Goal: Navigation & Orientation: Find specific page/section

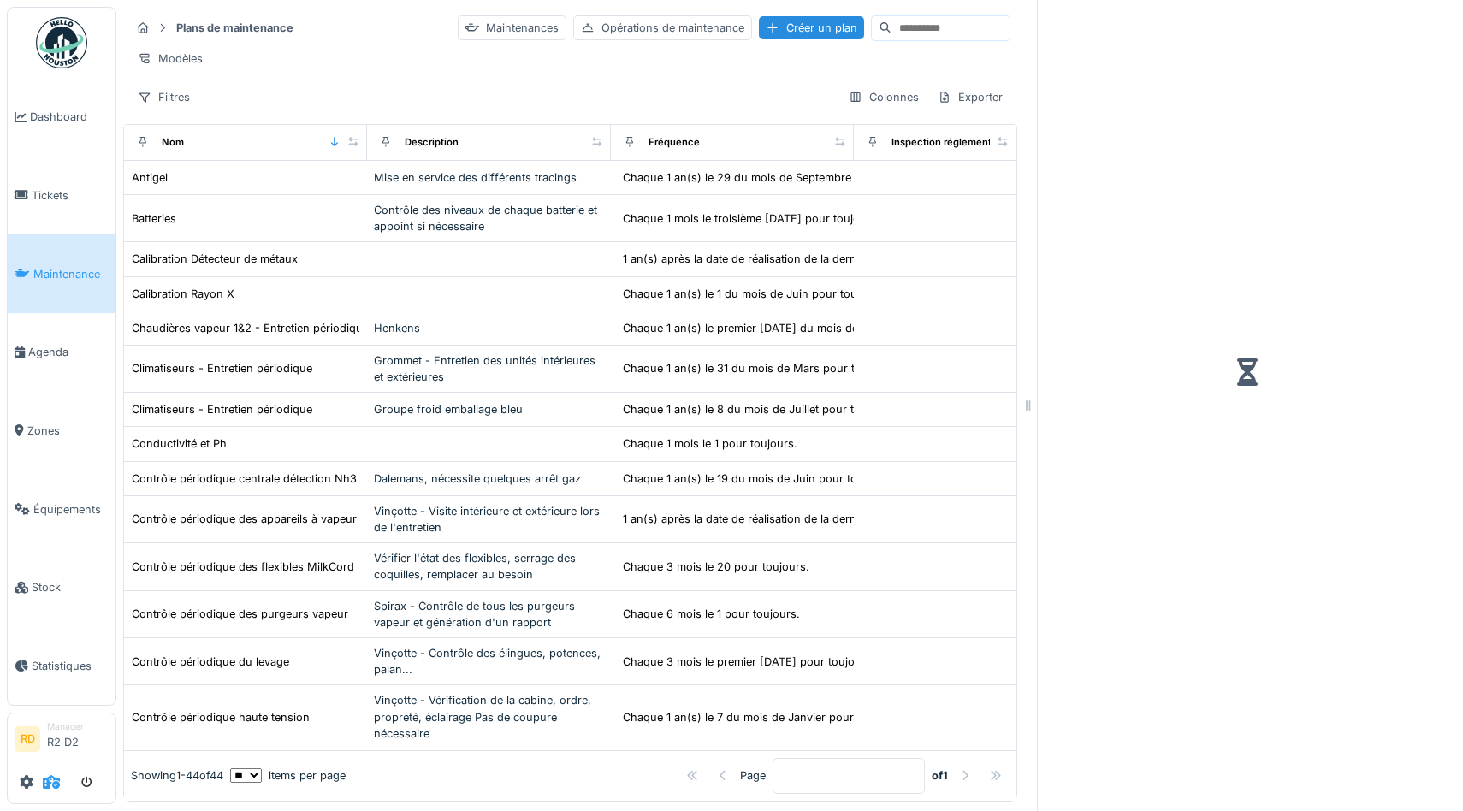
click at [54, 779] on icon at bounding box center [51, 782] width 17 height 14
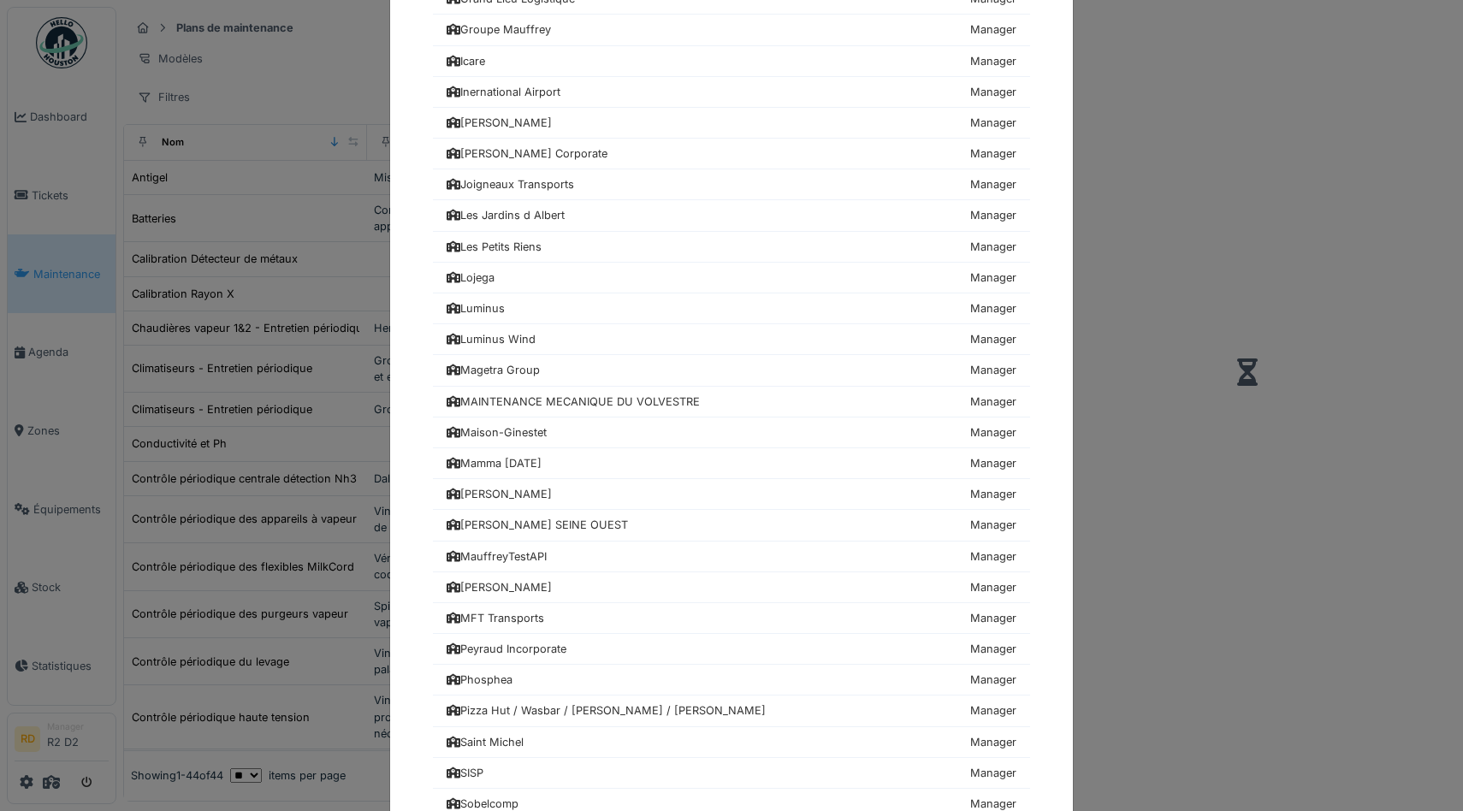
scroll to position [1142, 0]
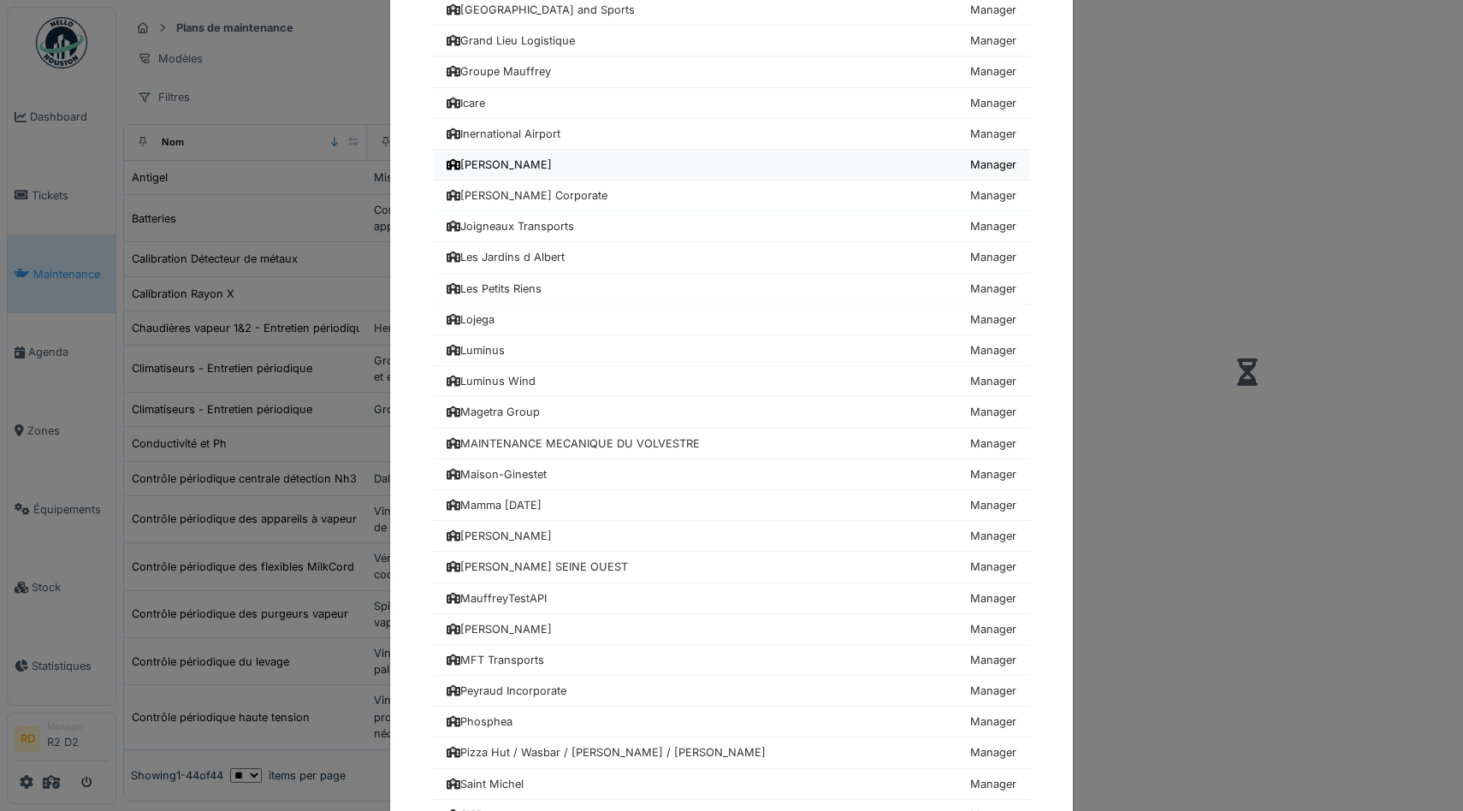
click at [521, 164] on div "[PERSON_NAME]" at bounding box center [499, 165] width 105 height 16
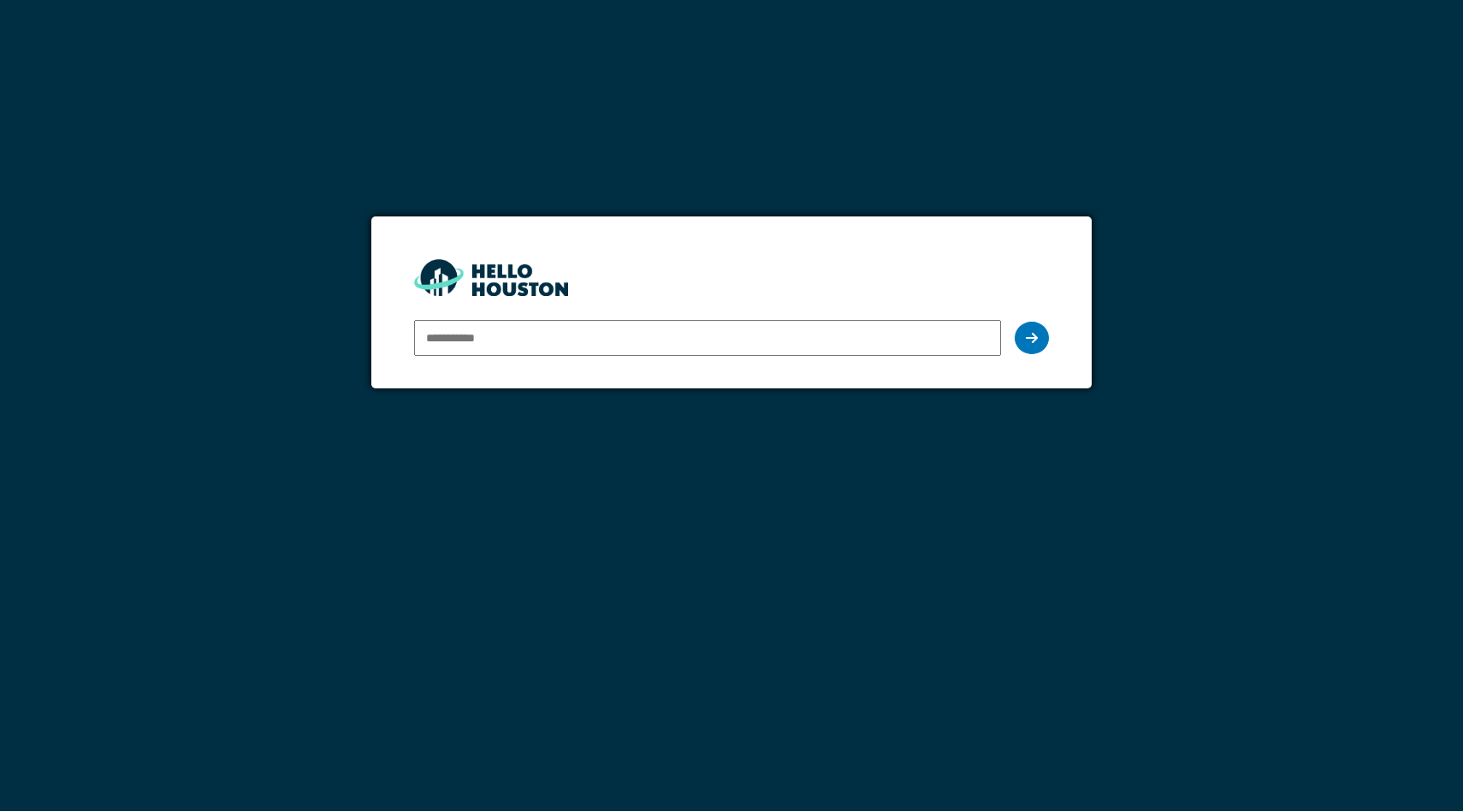
type input "**********"
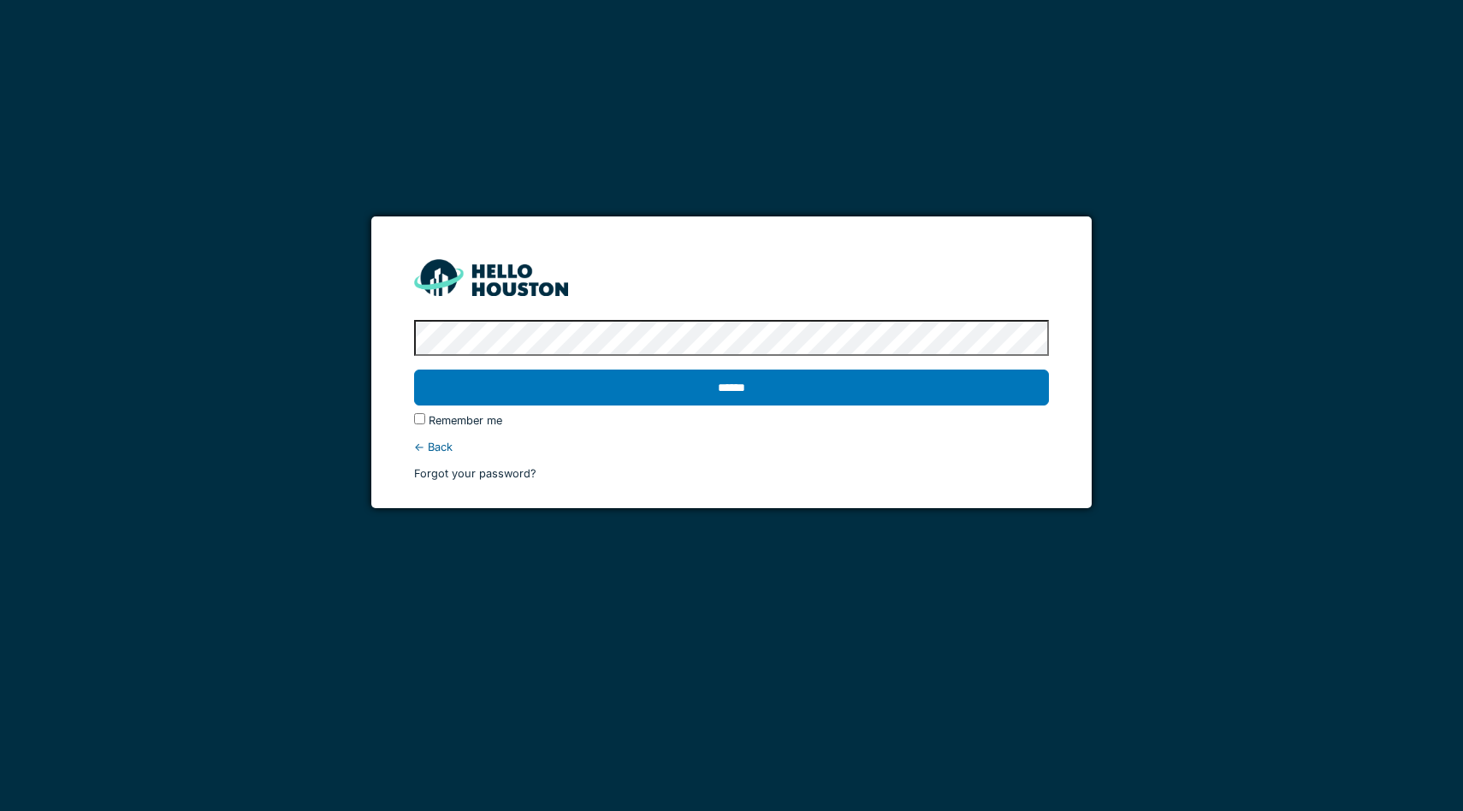
click at [414, 370] on input "******" at bounding box center [731, 388] width 635 height 36
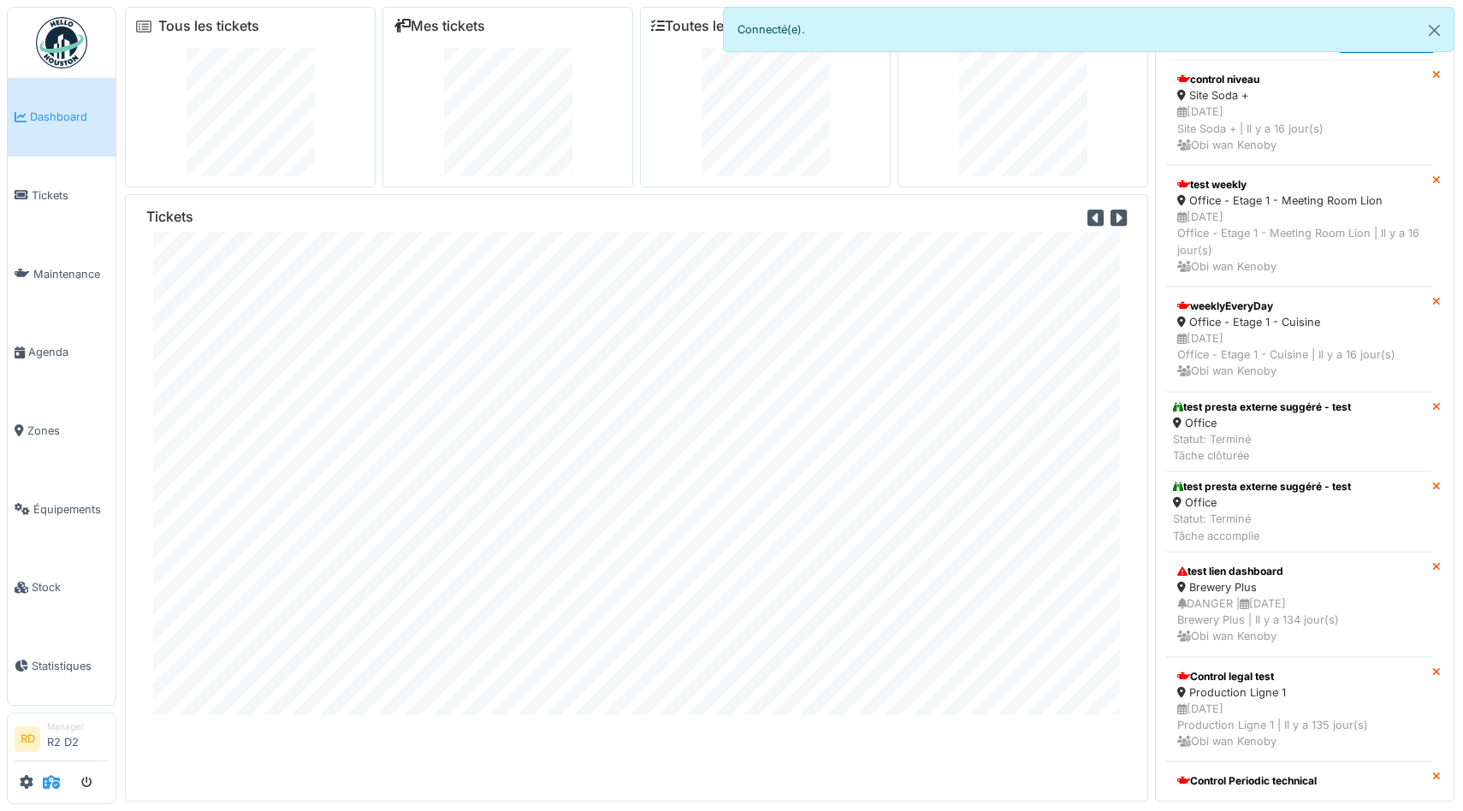
click at [59, 785] on icon at bounding box center [51, 782] width 17 height 14
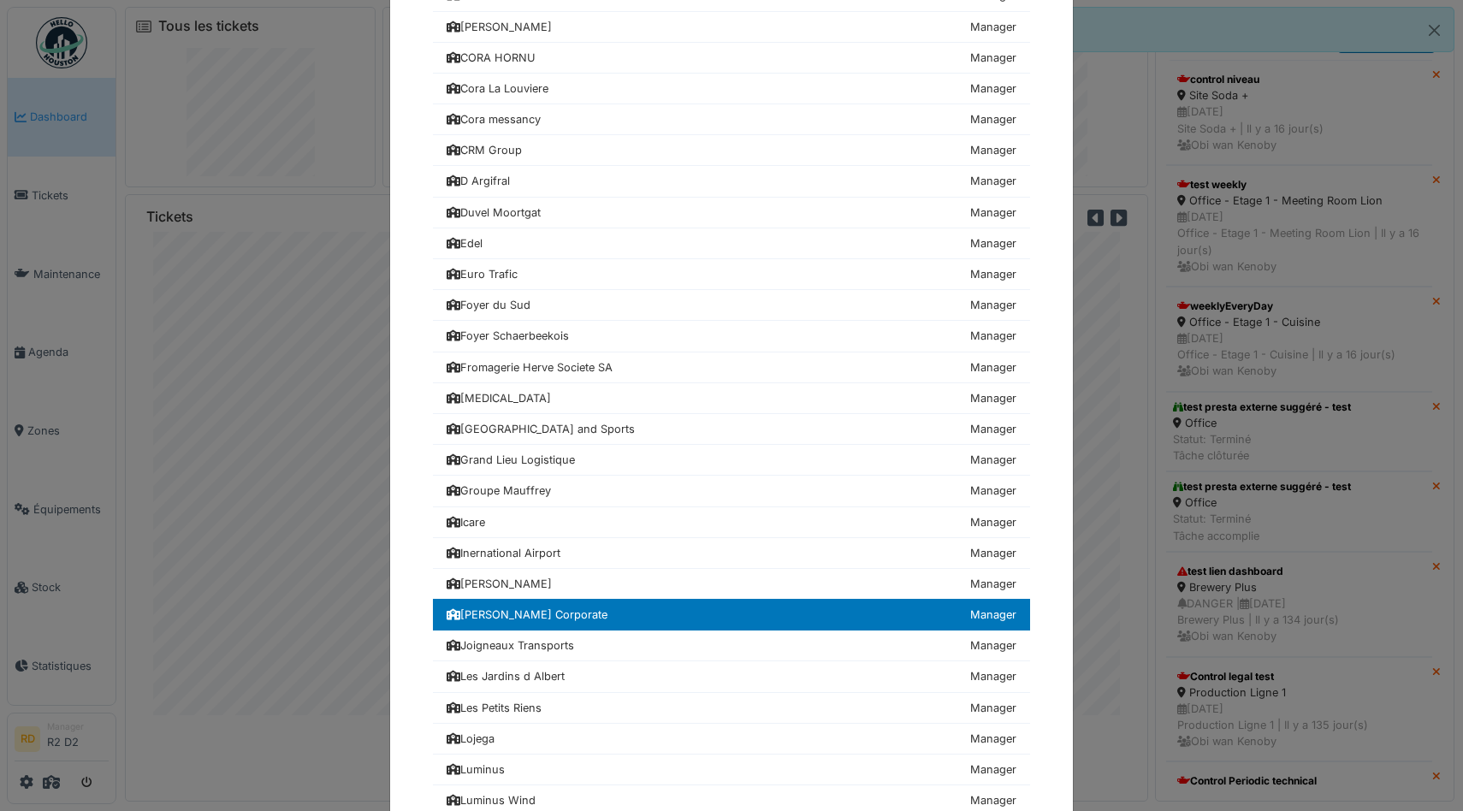
scroll to position [724, 0]
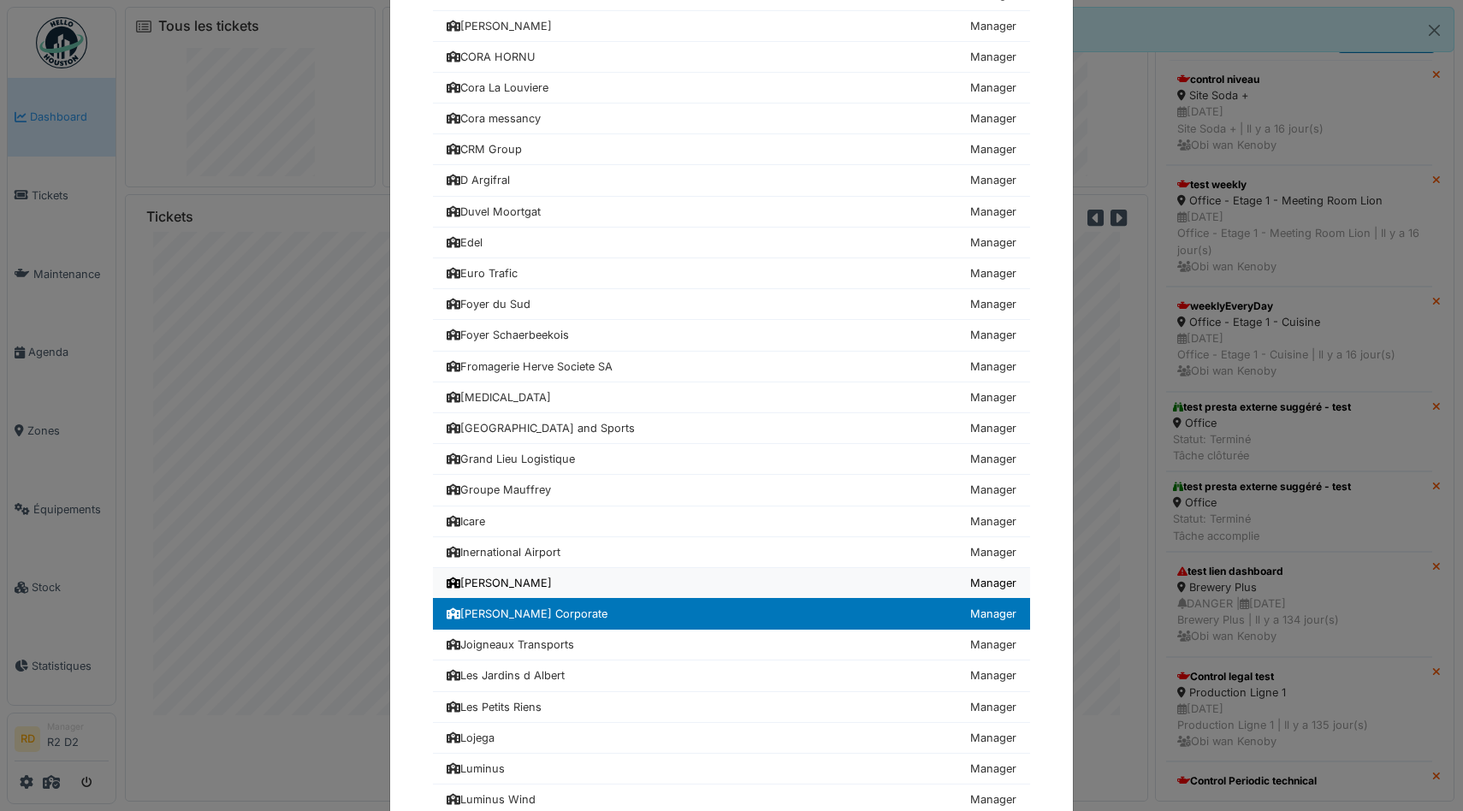
click at [486, 579] on div "[PERSON_NAME]" at bounding box center [499, 583] width 105 height 16
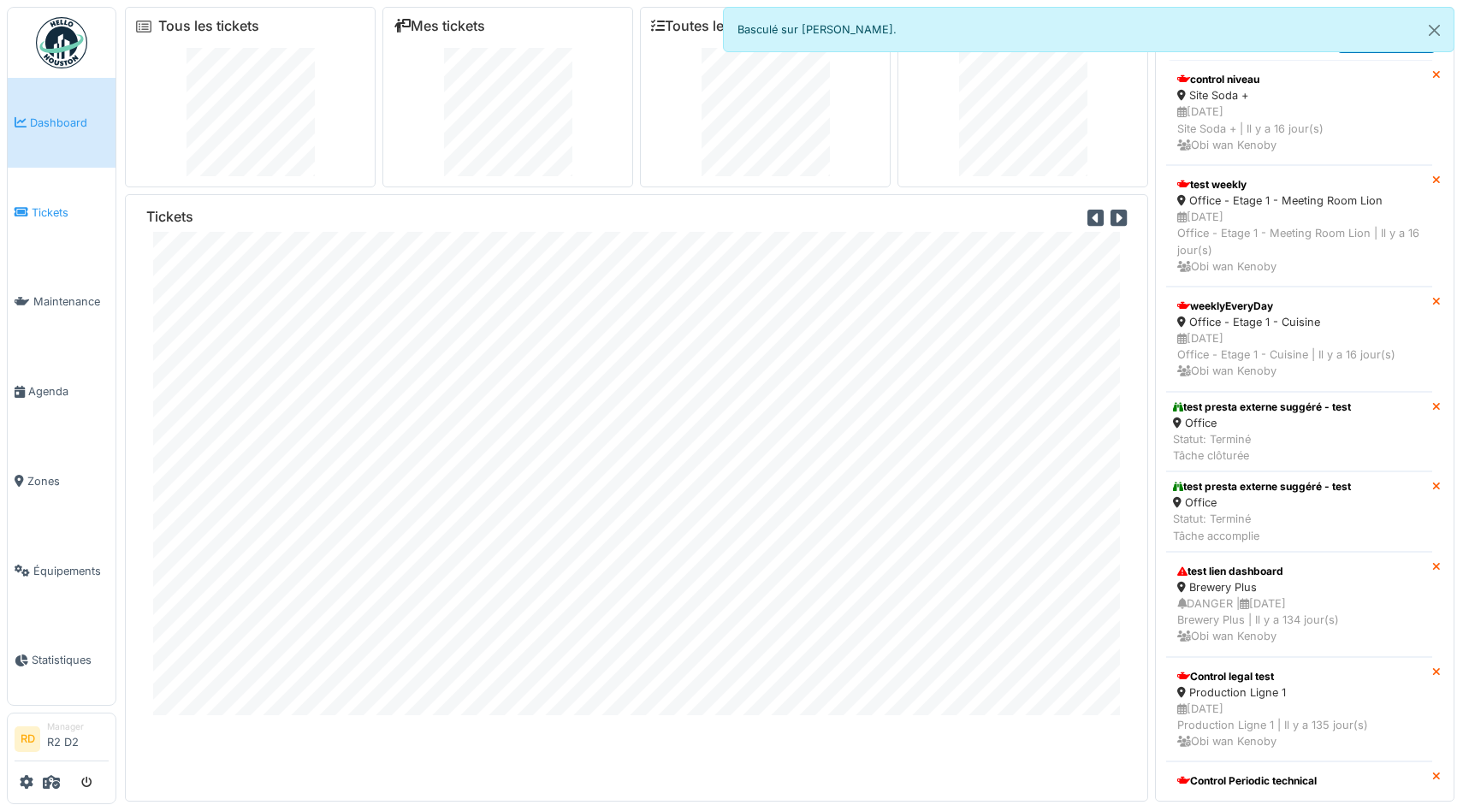
click at [35, 228] on link "Tickets" at bounding box center [62, 213] width 108 height 90
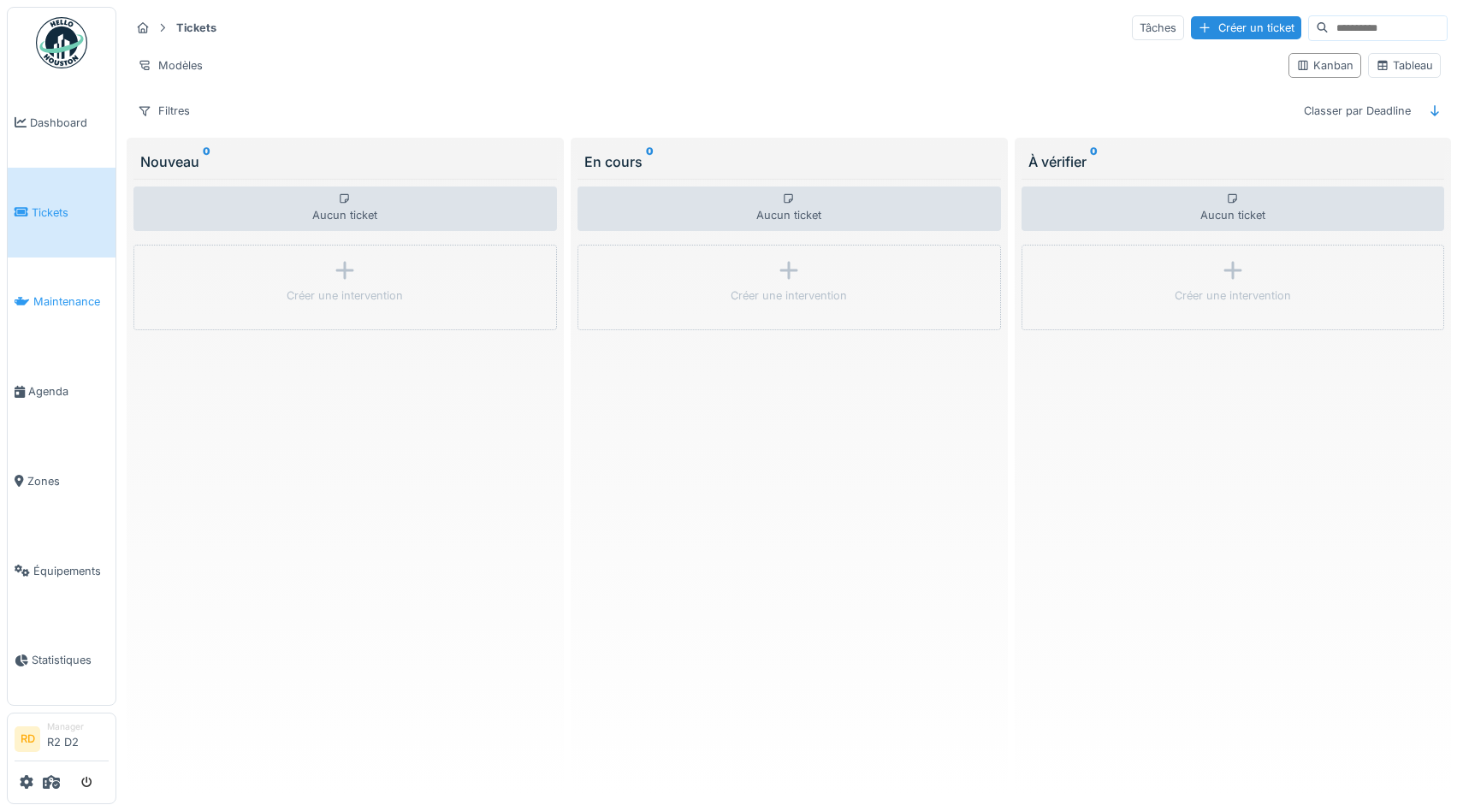
click at [53, 299] on span "Maintenance" at bounding box center [70, 301] width 75 height 16
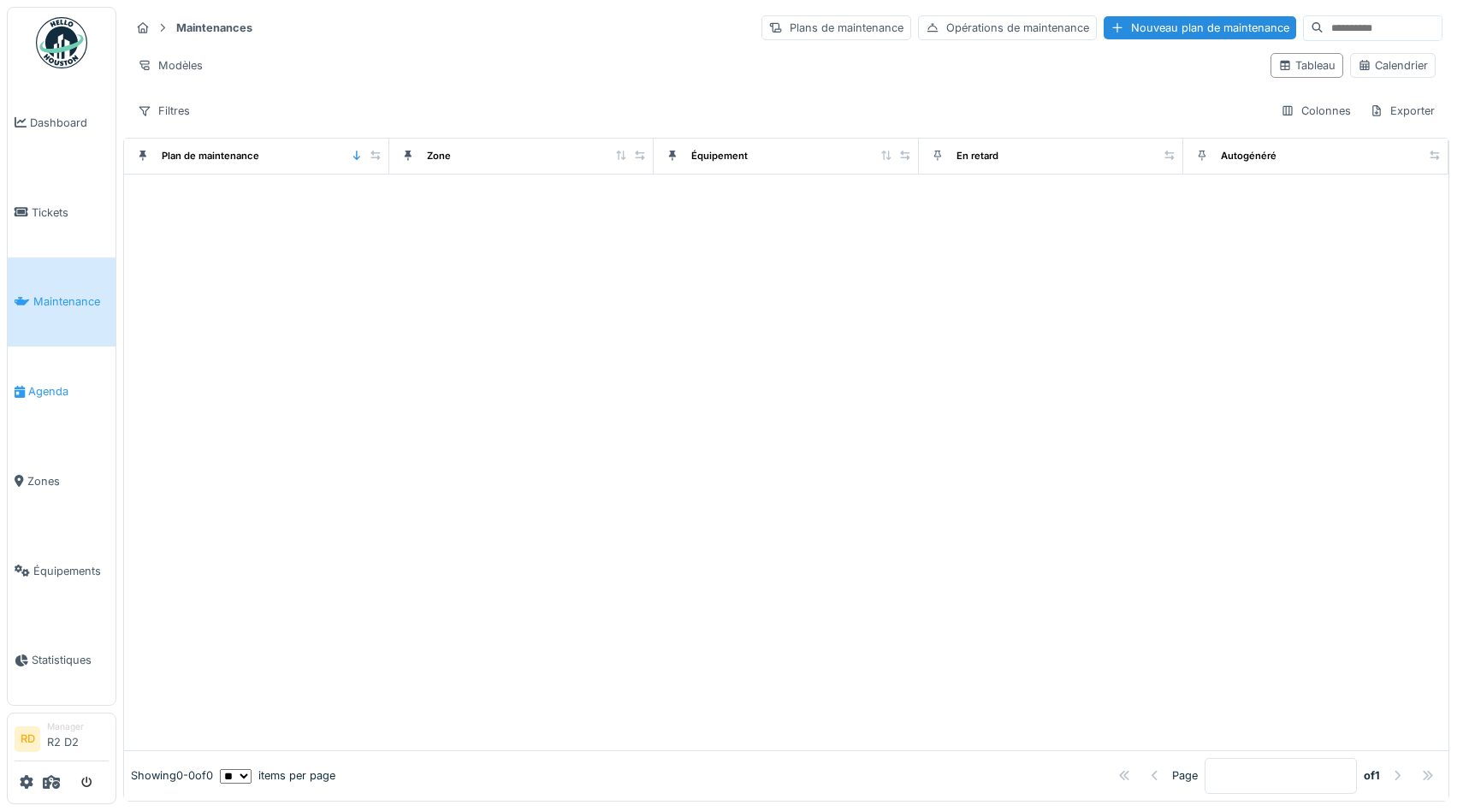
click at [48, 387] on span "Agenda" at bounding box center [68, 391] width 80 height 16
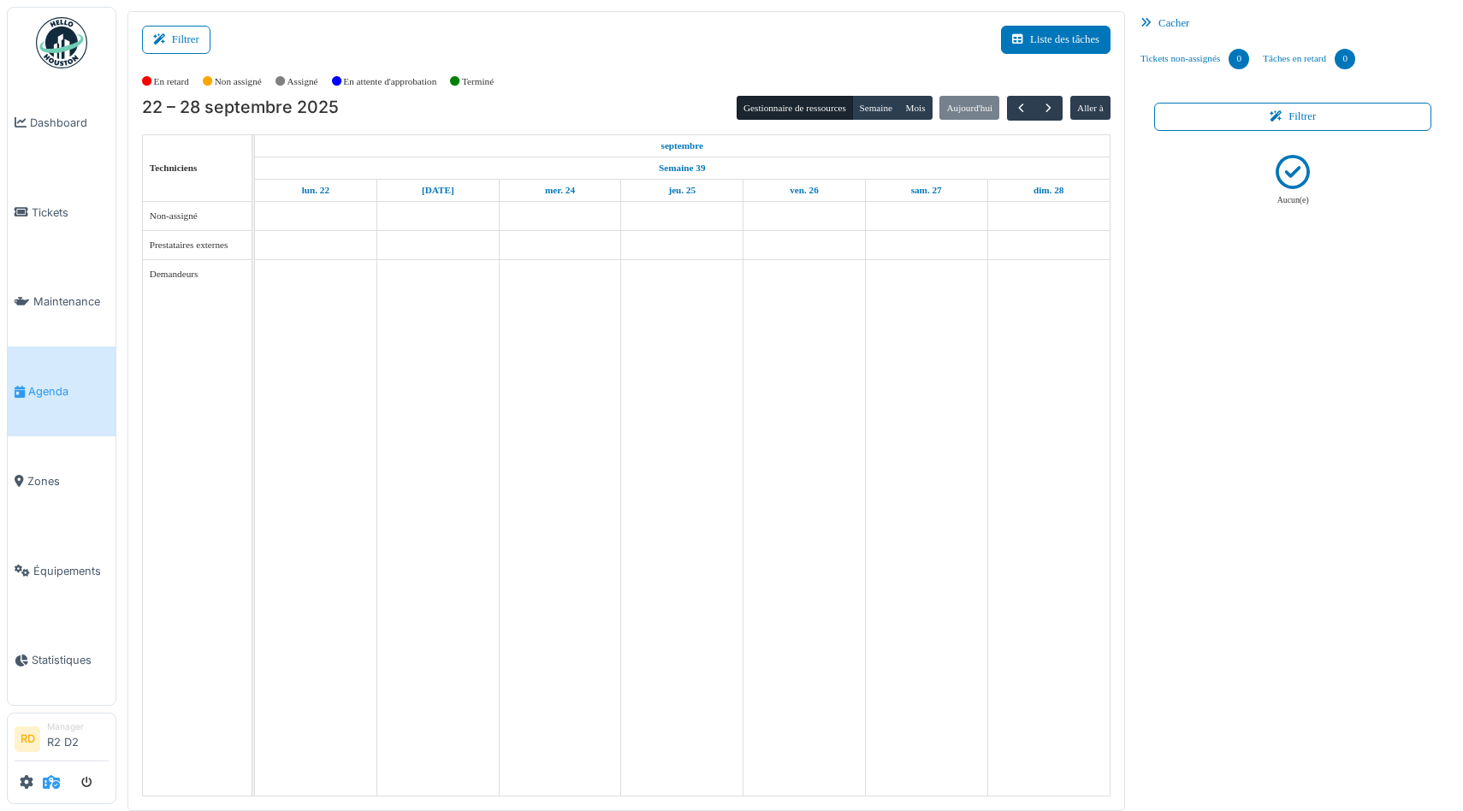
click at [50, 785] on icon at bounding box center [51, 782] width 17 height 14
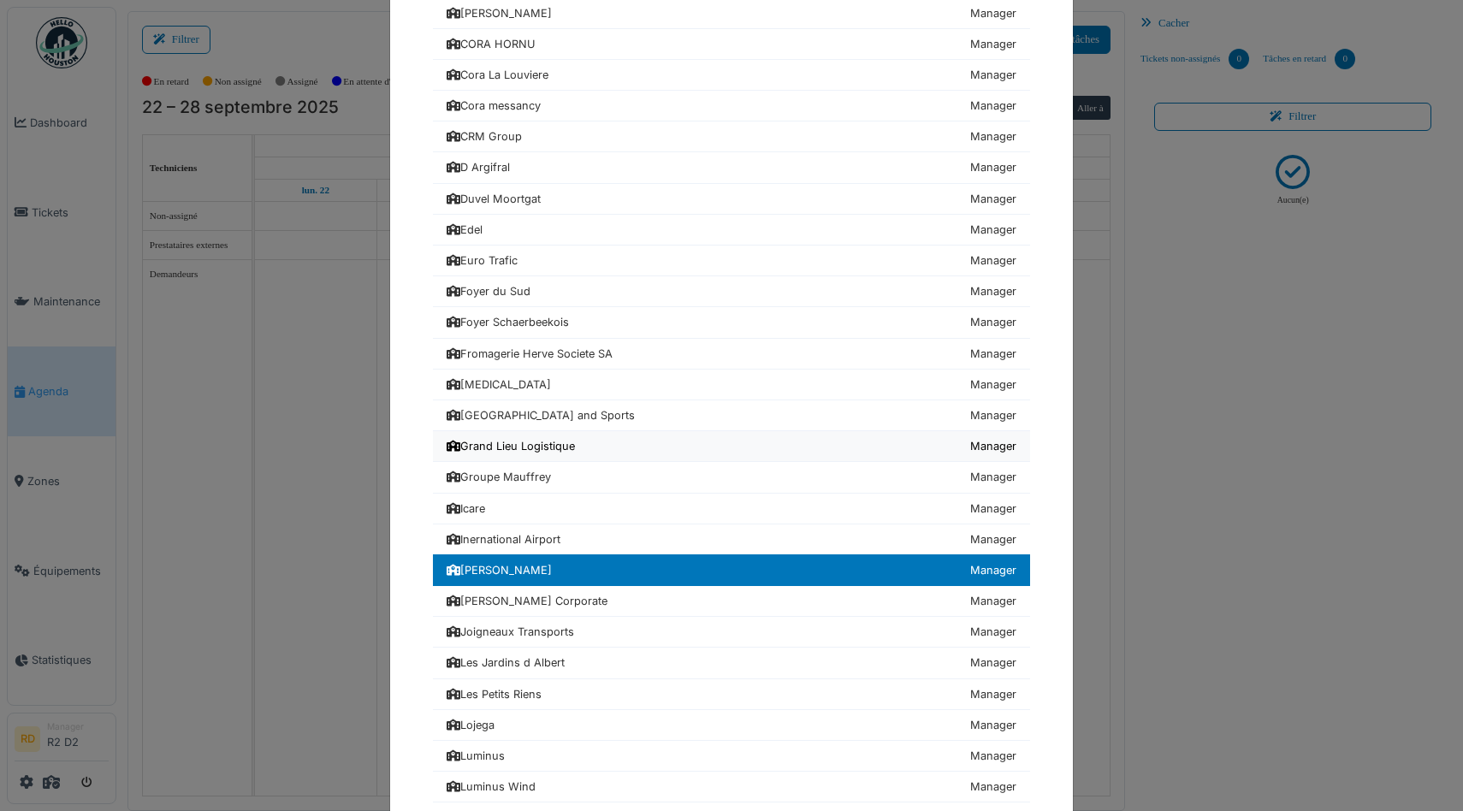
scroll to position [749, 0]
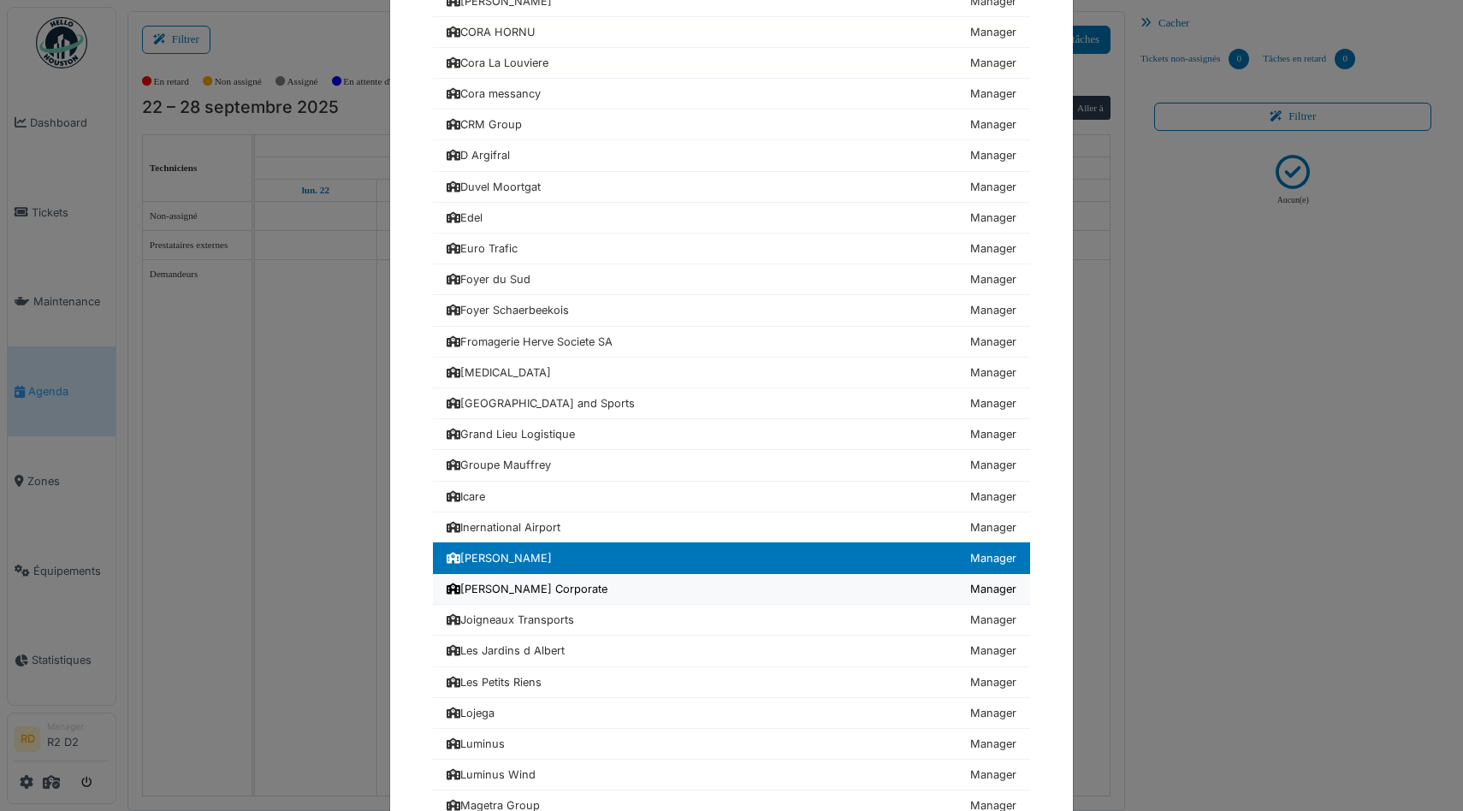
click at [507, 587] on div "[PERSON_NAME] Corporate" at bounding box center [527, 589] width 161 height 16
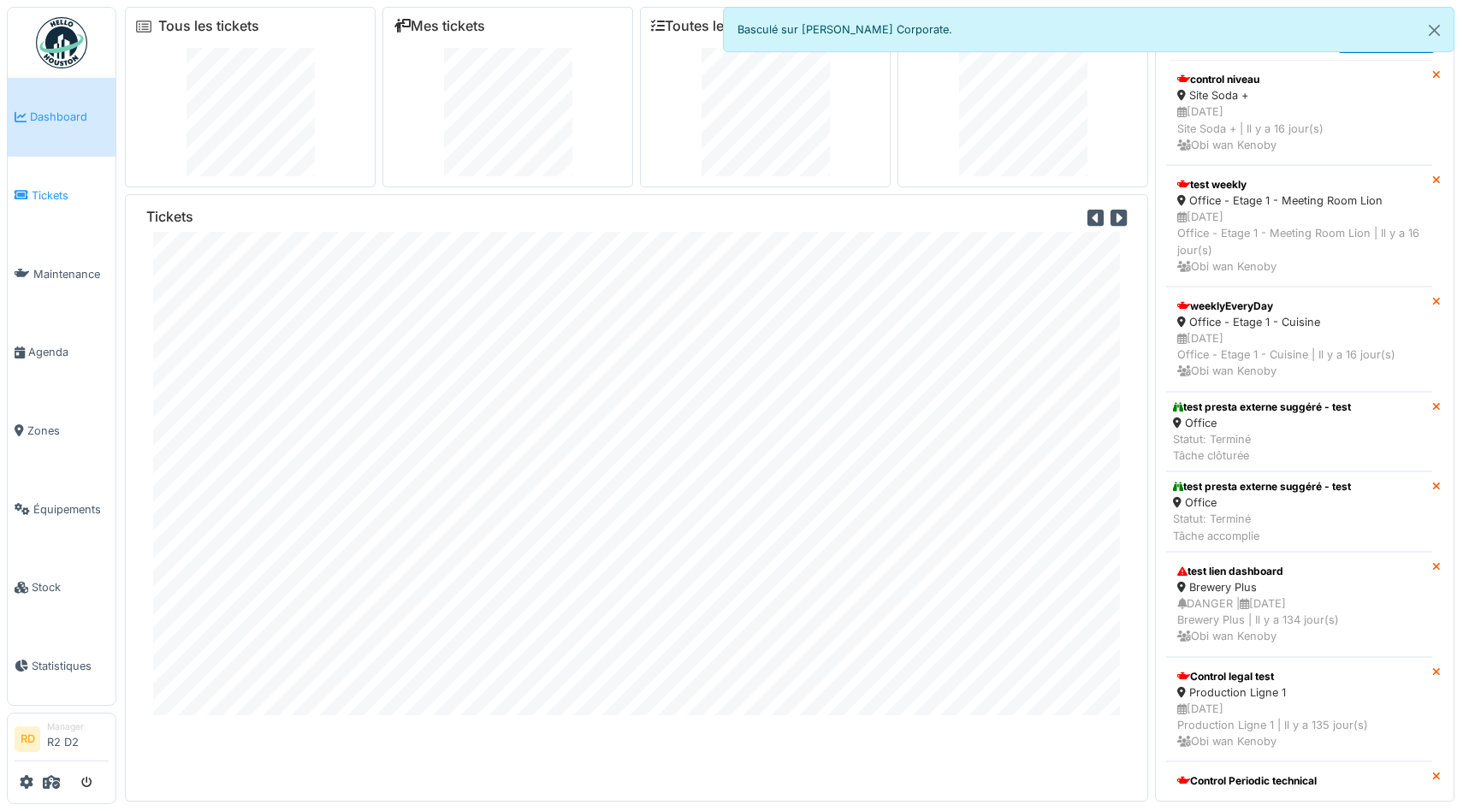
click at [49, 202] on span "Tickets" at bounding box center [70, 195] width 77 height 16
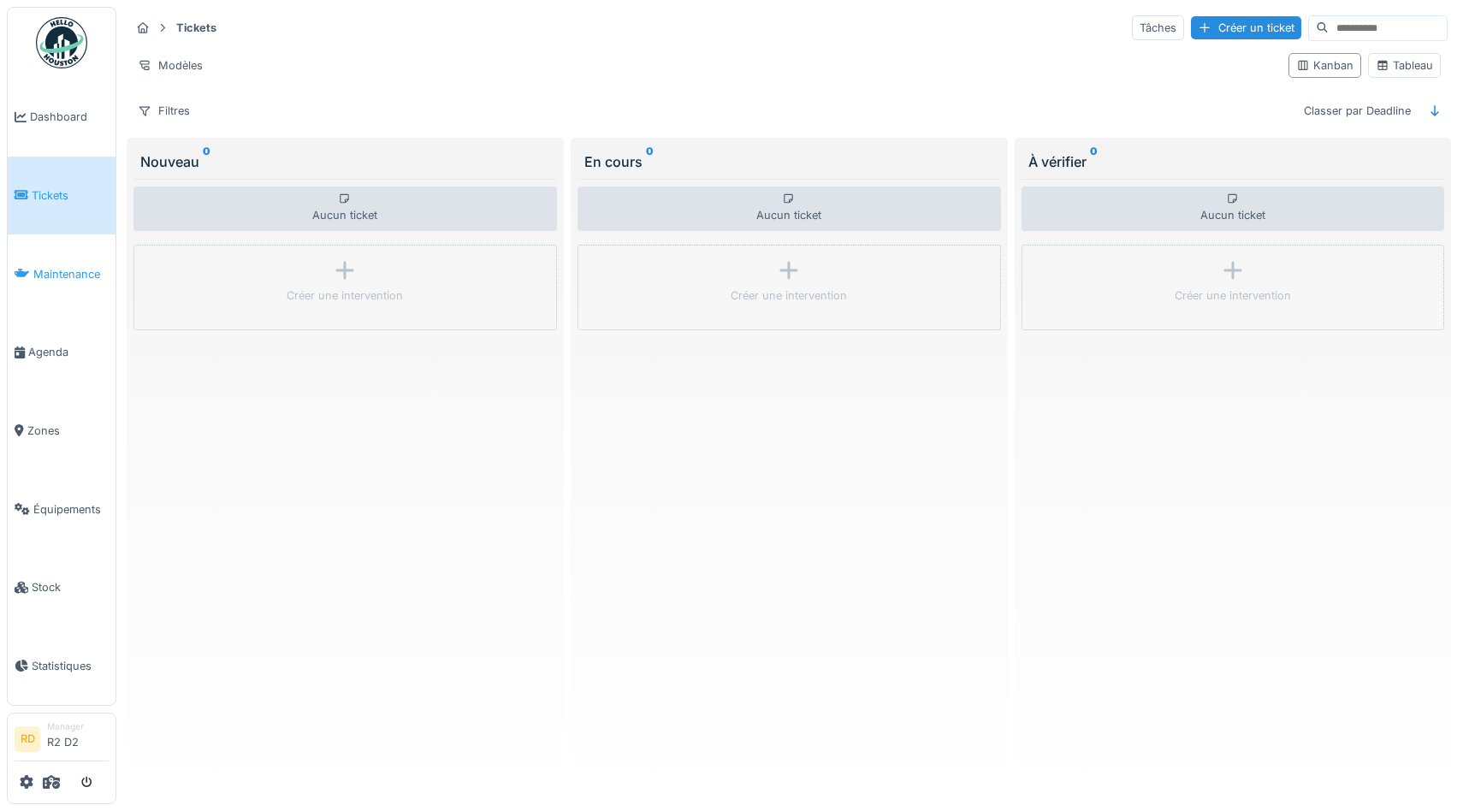
click at [38, 270] on span "Maintenance" at bounding box center [70, 274] width 75 height 16
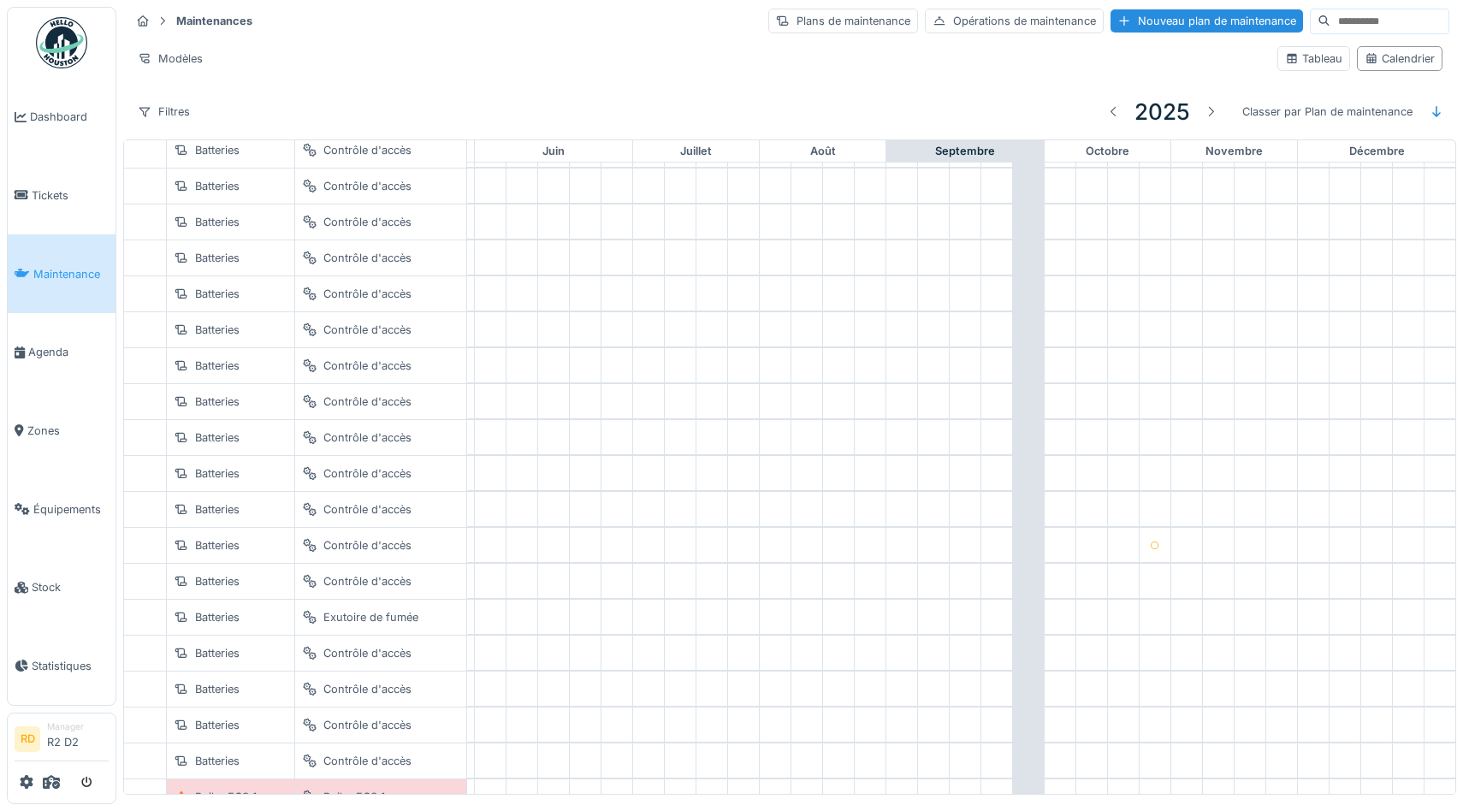
scroll to position [0, 702]
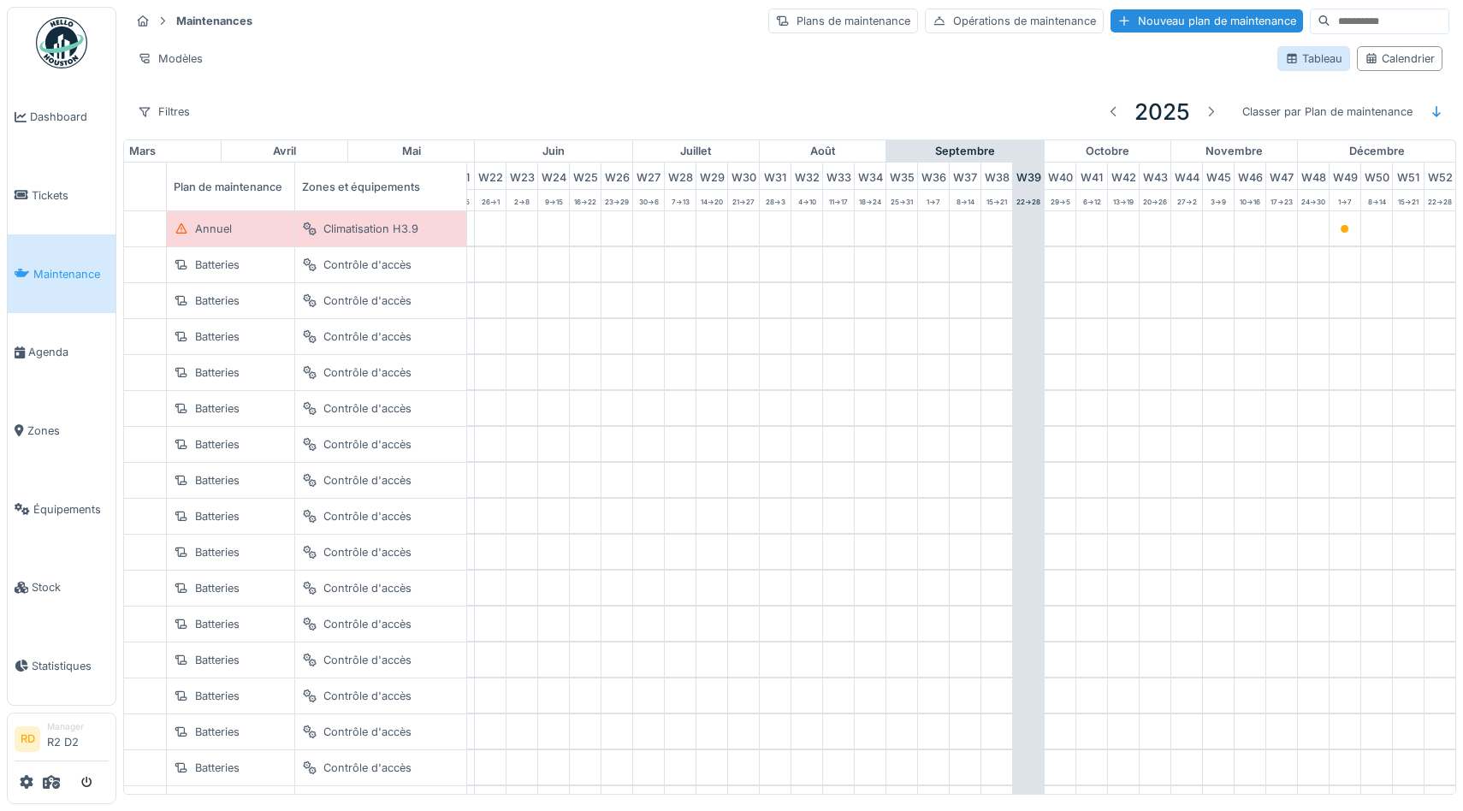
click at [1300, 62] on div "Tableau" at bounding box center [1313, 58] width 57 height 16
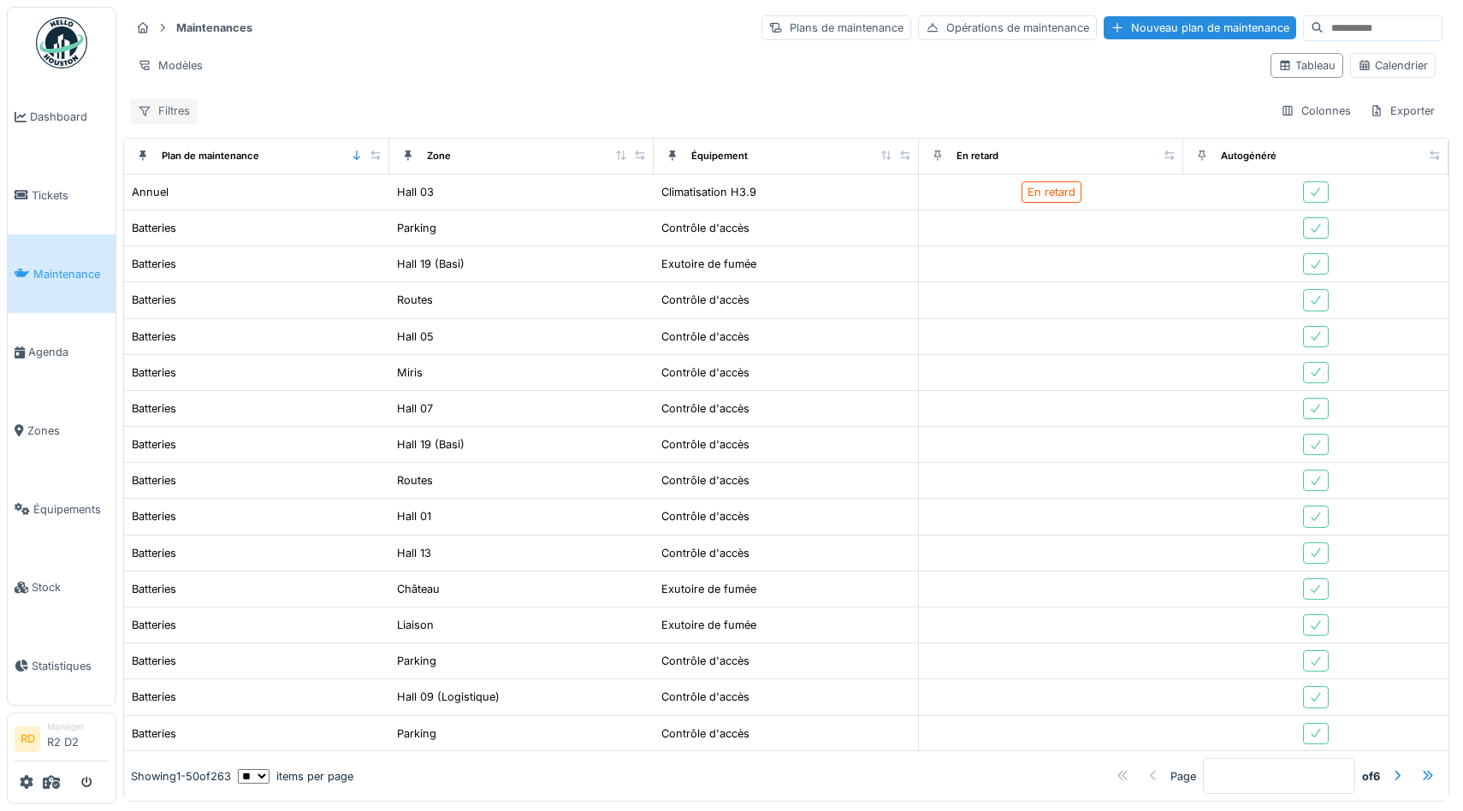
click at [155, 116] on div "Filtres" at bounding box center [164, 110] width 68 height 25
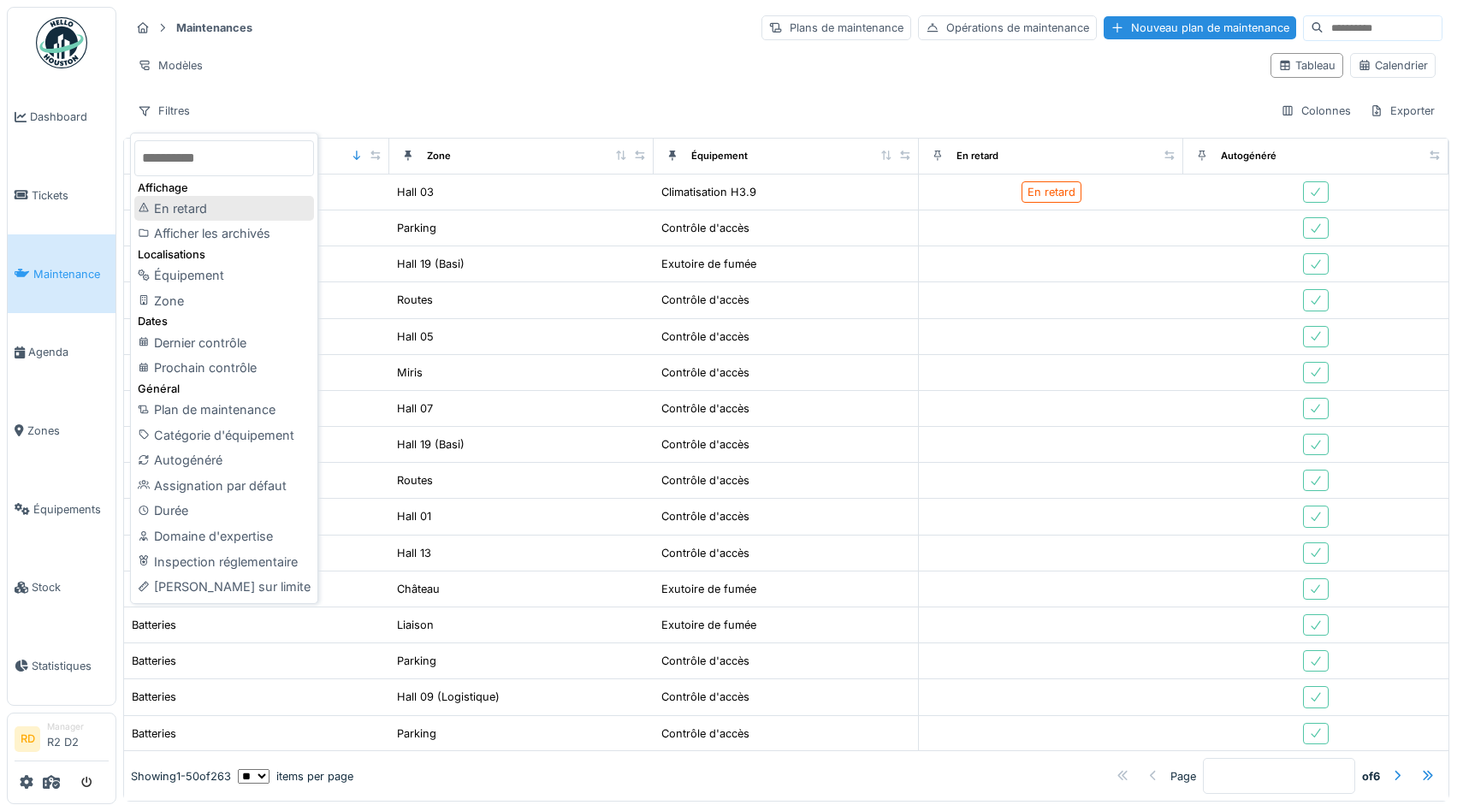
click at [198, 209] on div "En retard" at bounding box center [224, 209] width 180 height 26
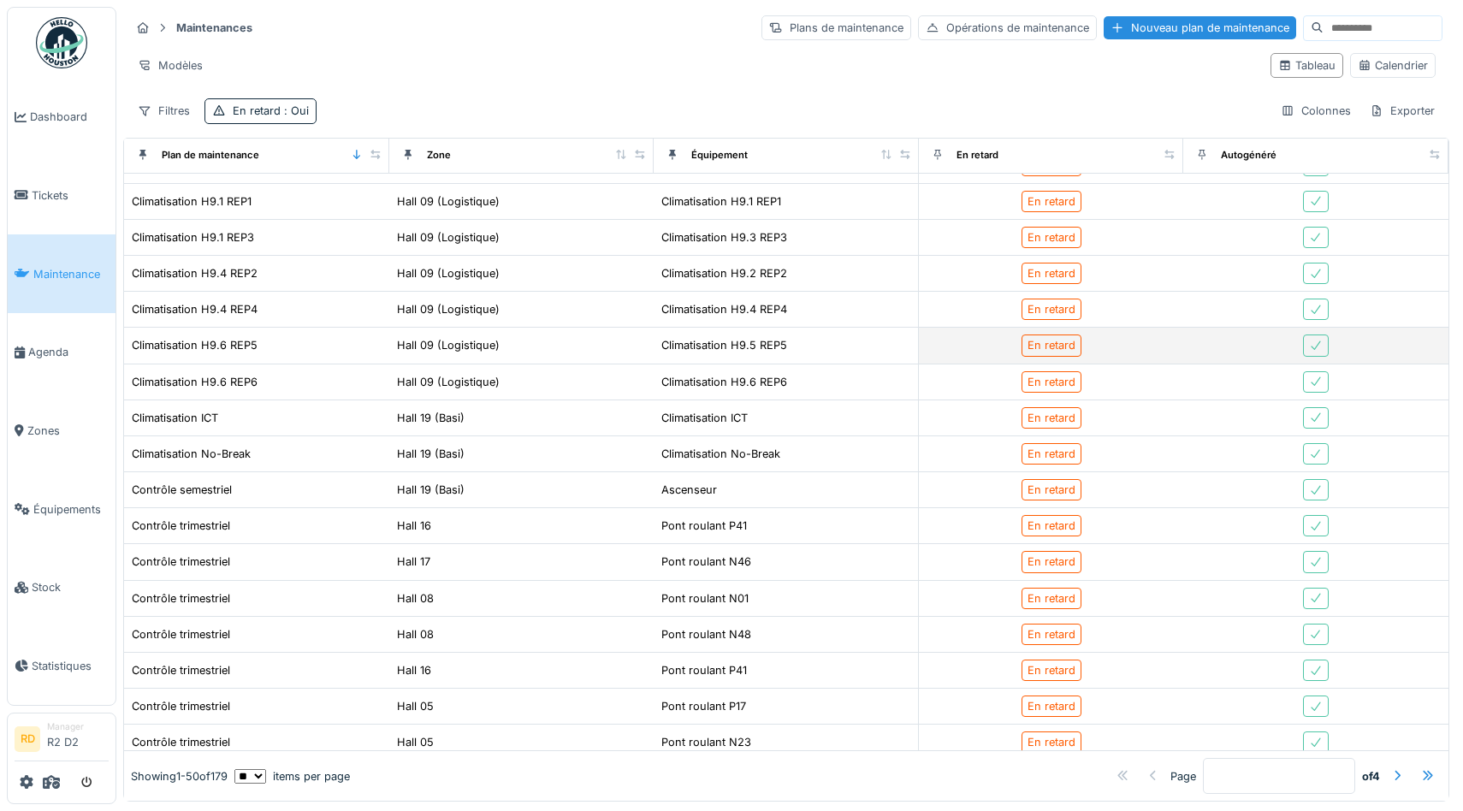
scroll to position [1229, 0]
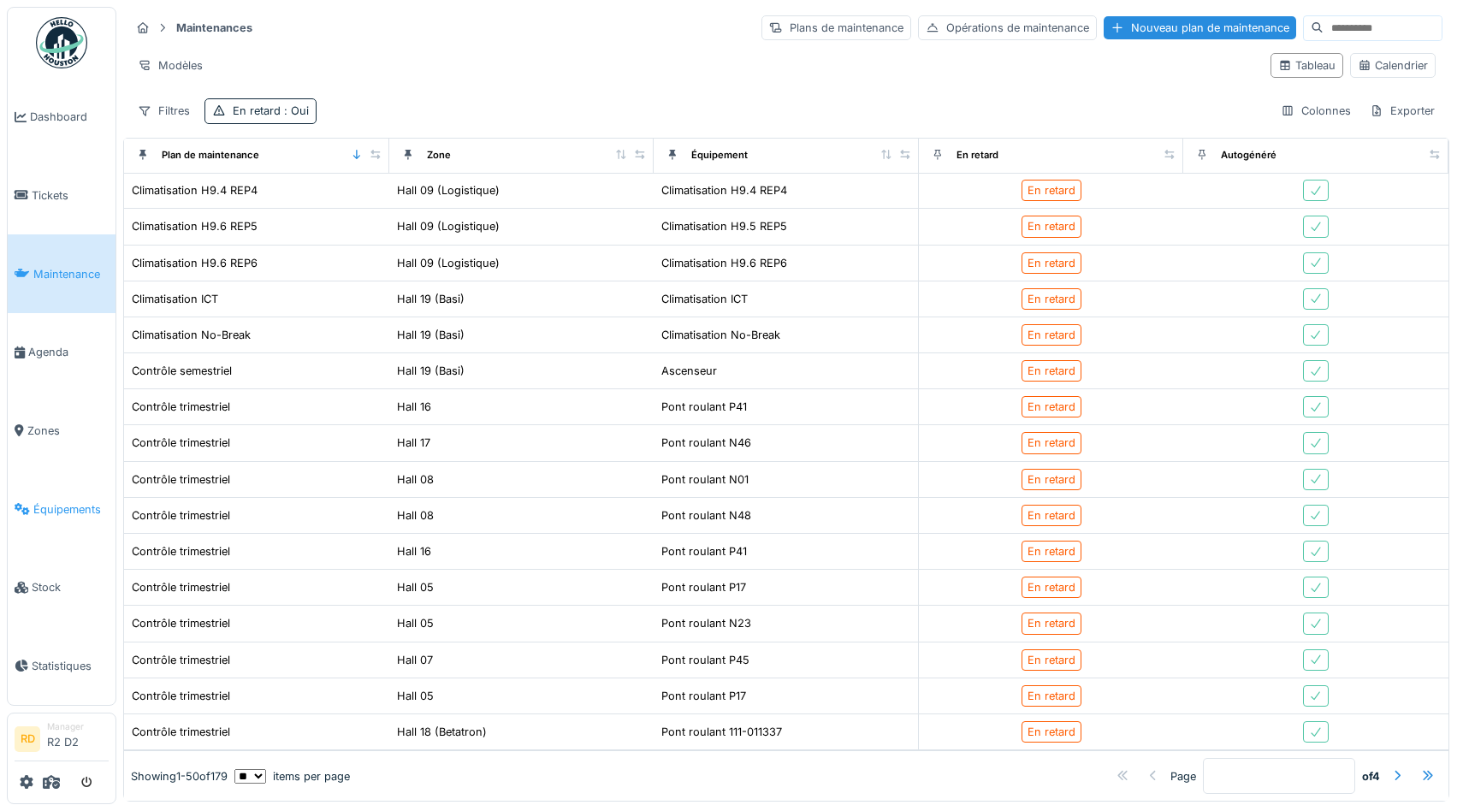
click at [49, 516] on span "Équipements" at bounding box center [70, 509] width 75 height 16
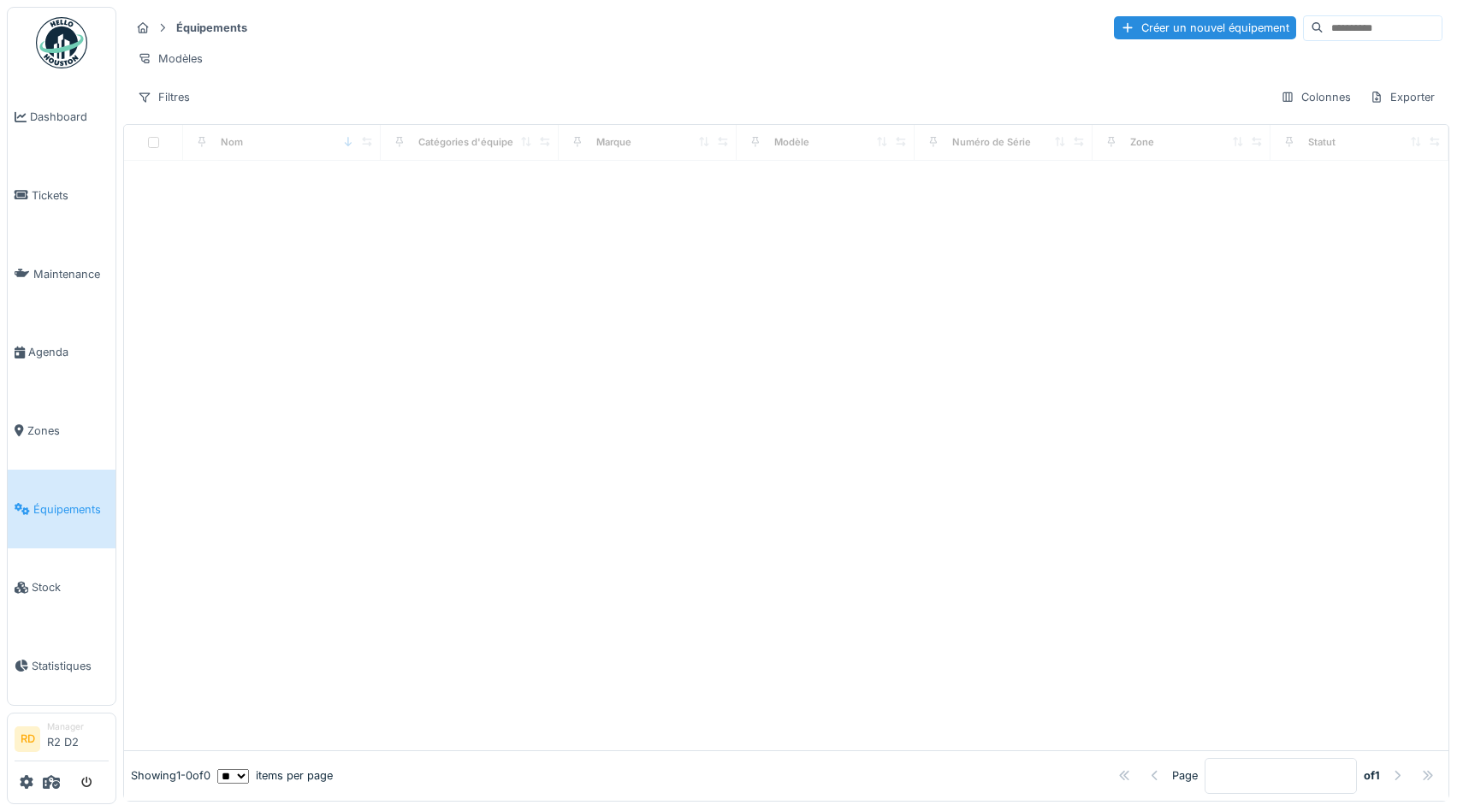
click at [59, 368] on link "Agenda" at bounding box center [62, 352] width 108 height 79
